Goal: Task Accomplishment & Management: Manage account settings

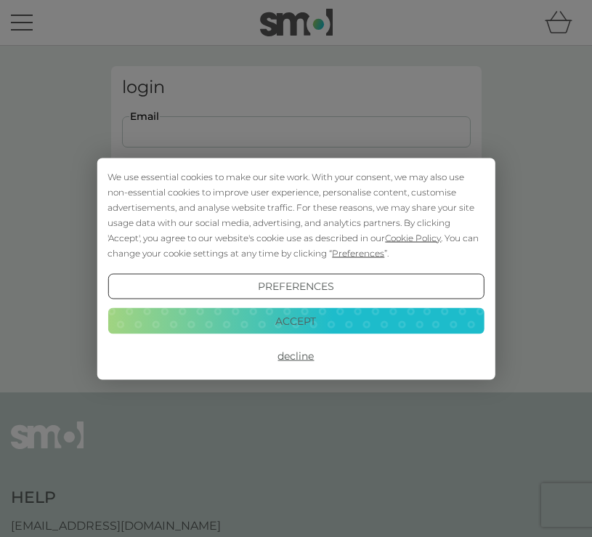
click at [254, 288] on button "Preferences" at bounding box center [296, 286] width 376 height 26
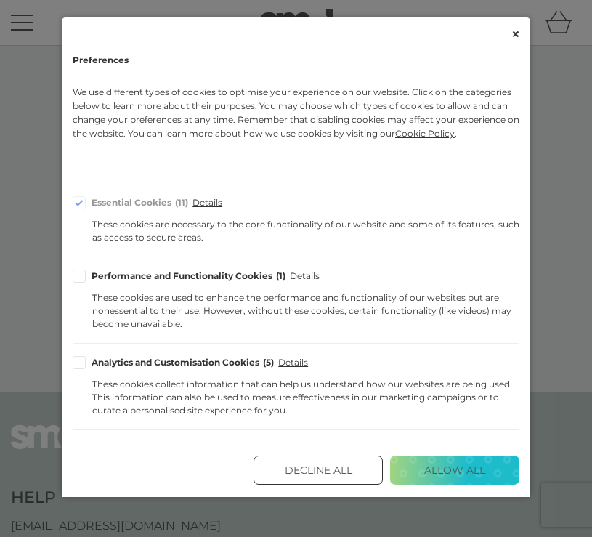
click at [349, 472] on button "Decline All" at bounding box center [318, 470] width 129 height 29
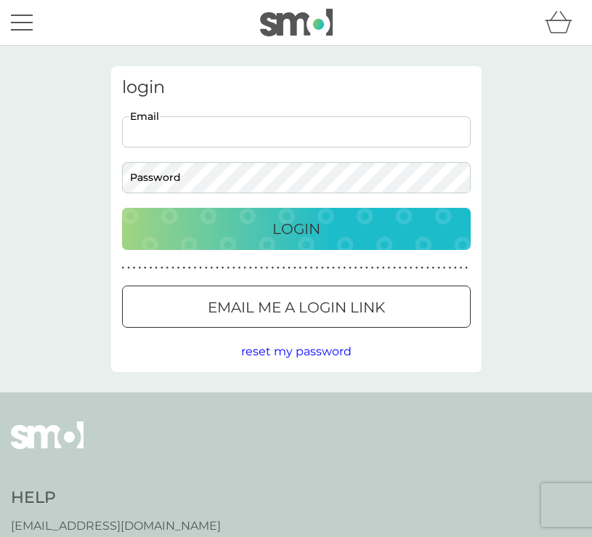
type input "[EMAIL_ADDRESS][DOMAIN_NAME]"
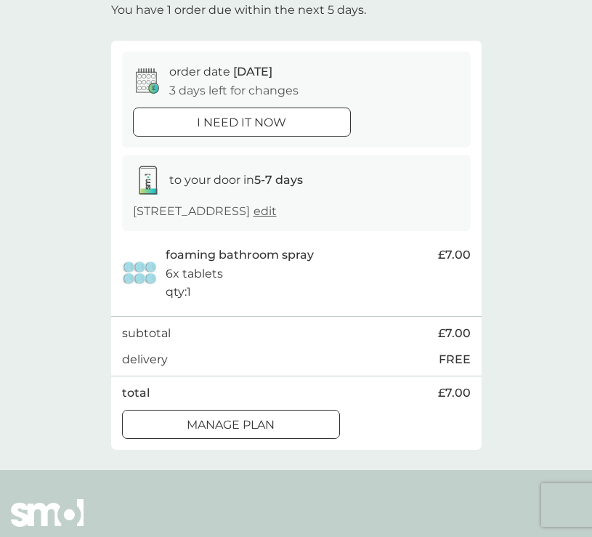
scroll to position [102, 0]
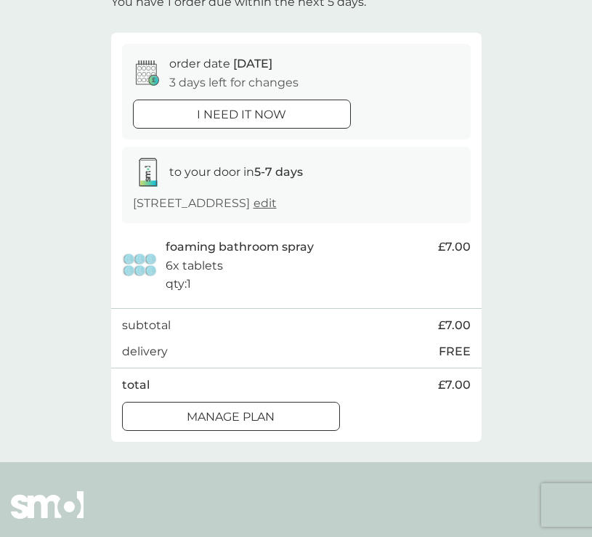
click at [267, 426] on p "Manage plan" at bounding box center [231, 417] width 88 height 19
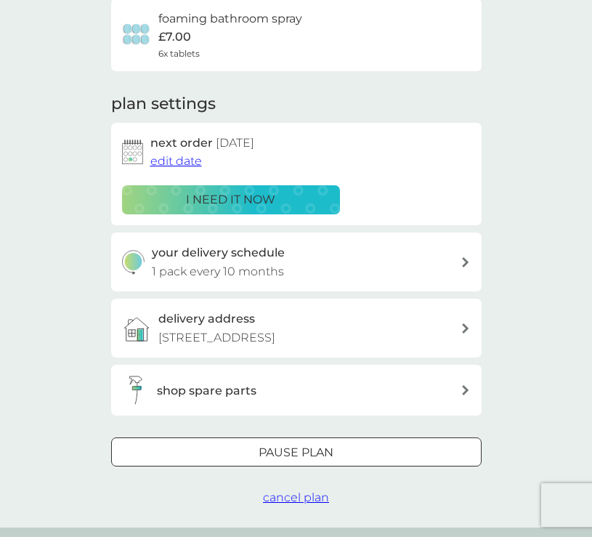
scroll to position [153, 0]
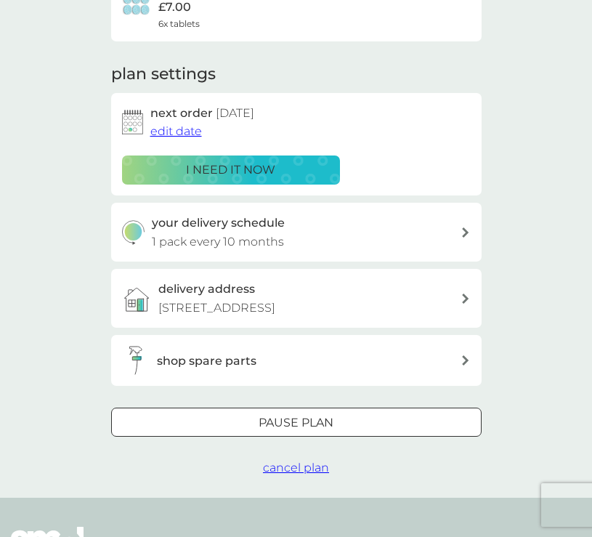
click at [167, 127] on span "edit date" at bounding box center [176, 131] width 52 height 14
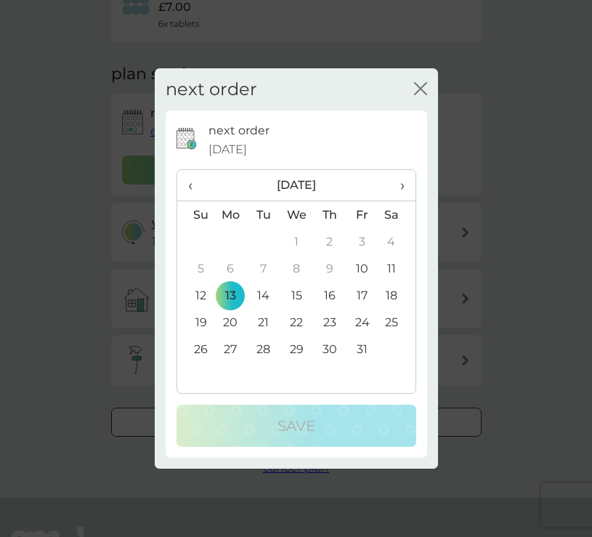
click at [404, 180] on span "›" at bounding box center [396, 185] width 15 height 31
click at [403, 180] on span "›" at bounding box center [396, 185] width 15 height 31
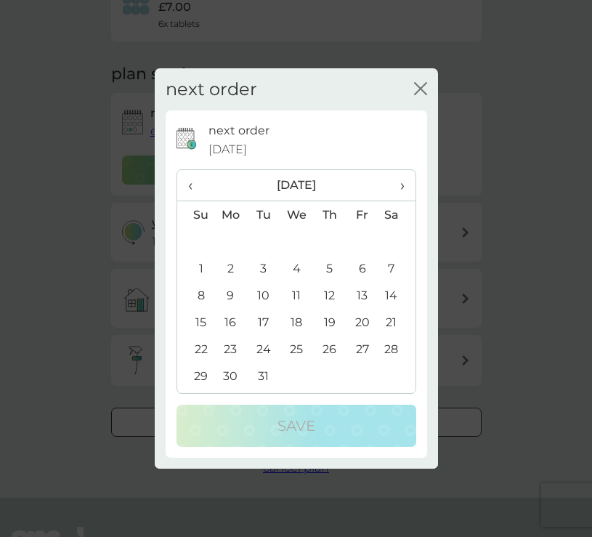
click at [227, 259] on td "2" at bounding box center [230, 268] width 33 height 27
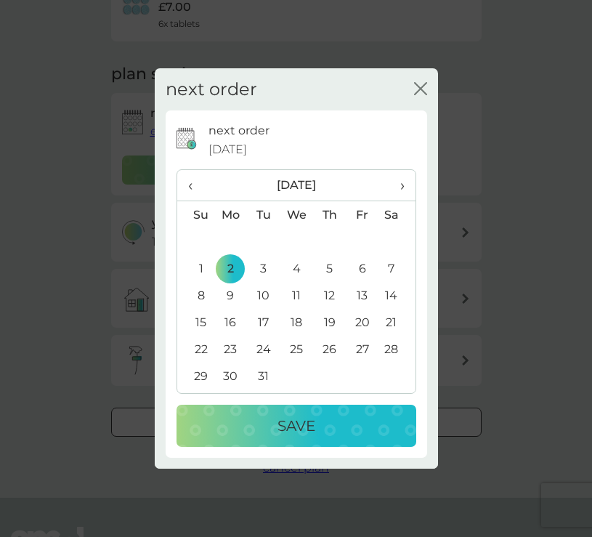
click at [272, 426] on div "Save" at bounding box center [296, 425] width 211 height 23
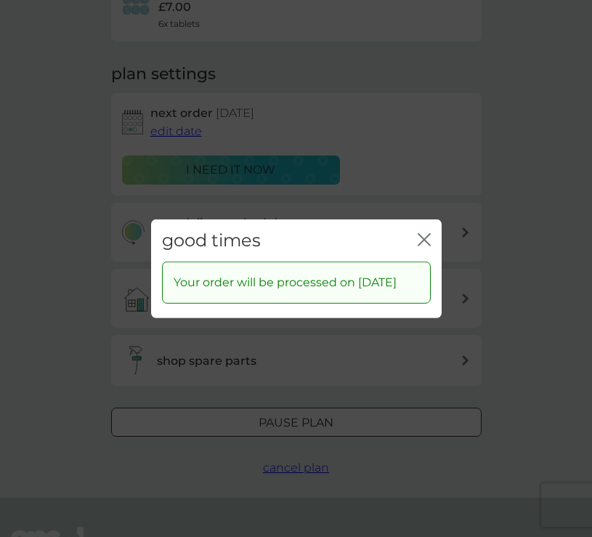
click at [424, 233] on icon "close" at bounding box center [421, 239] width 6 height 12
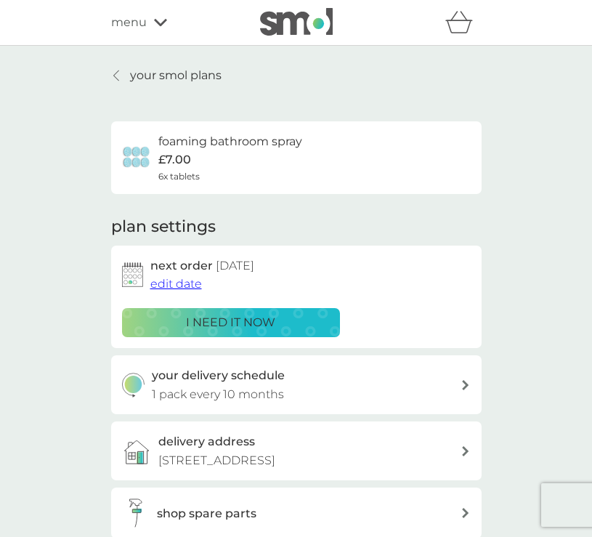
scroll to position [0, 0]
click at [135, 77] on p "your smol plans" at bounding box center [176, 75] width 92 height 19
